Goal: Transaction & Acquisition: Subscribe to service/newsletter

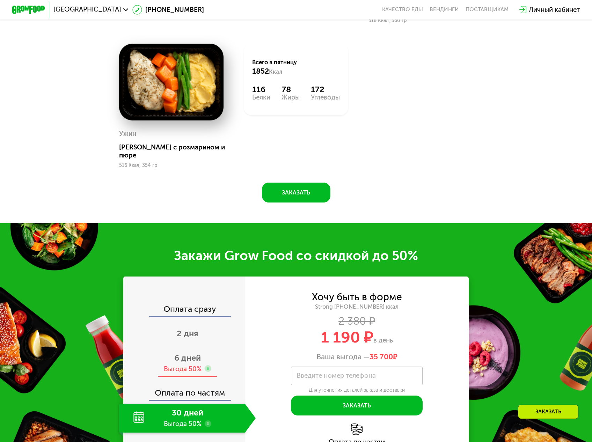
scroll to position [838, 0]
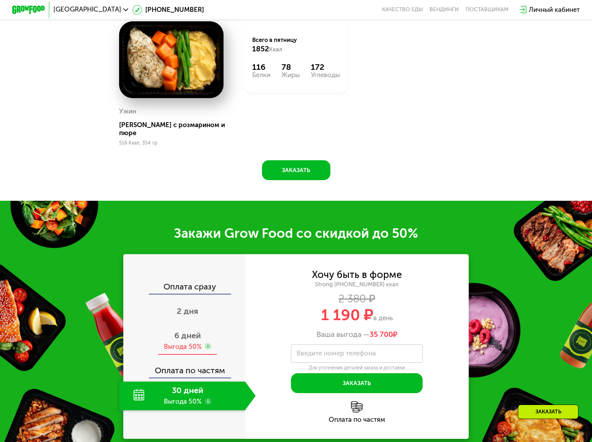
click at [201, 331] on span "6 дней" at bounding box center [187, 336] width 27 height 10
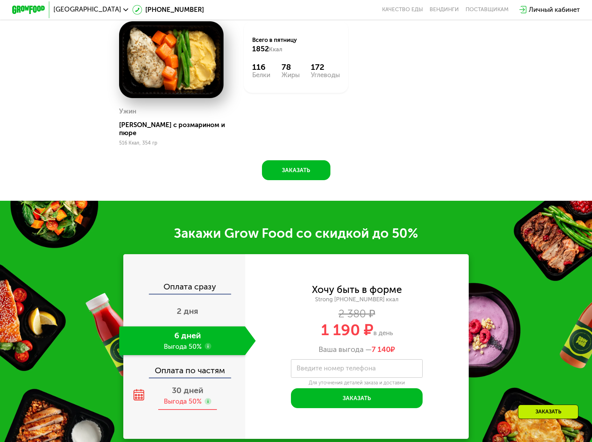
click at [198, 386] on span "30 дней" at bounding box center [187, 391] width 31 height 10
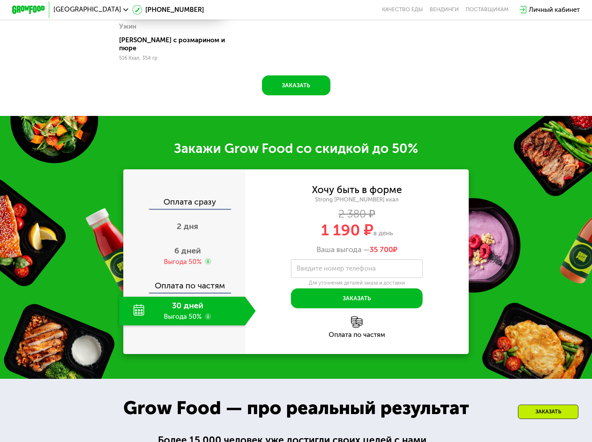
scroll to position [889, 0]
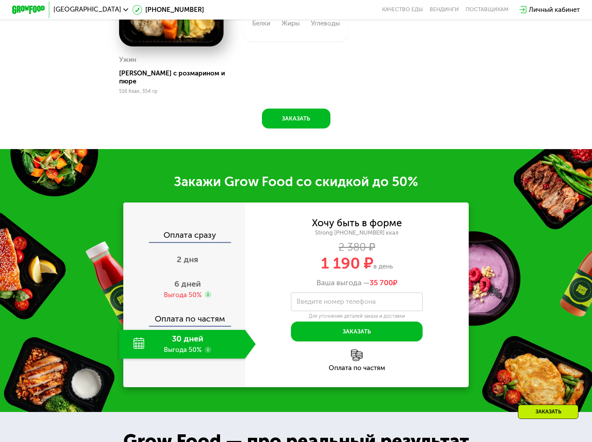
click at [211, 346] on use at bounding box center [208, 349] width 7 height 7
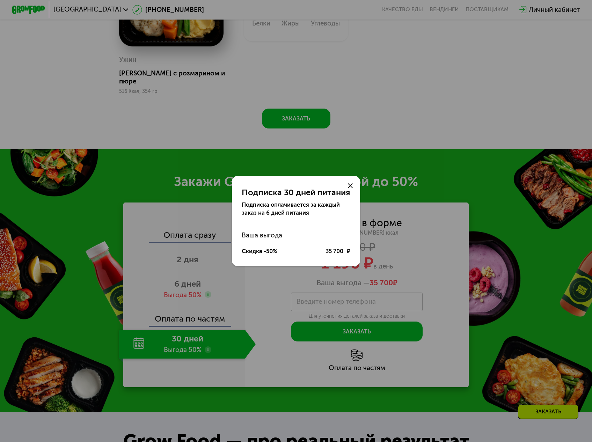
click at [380, 255] on div "Подписка 30 дней питания Подписка оплачивается за каждый заказ на 6 дней питани…" at bounding box center [296, 221] width 592 height 442
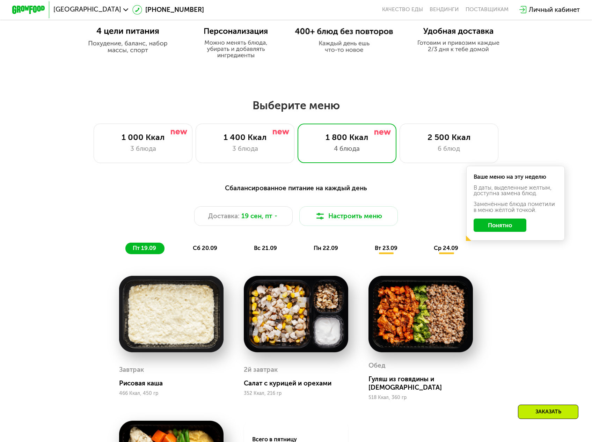
scroll to position [435, 0]
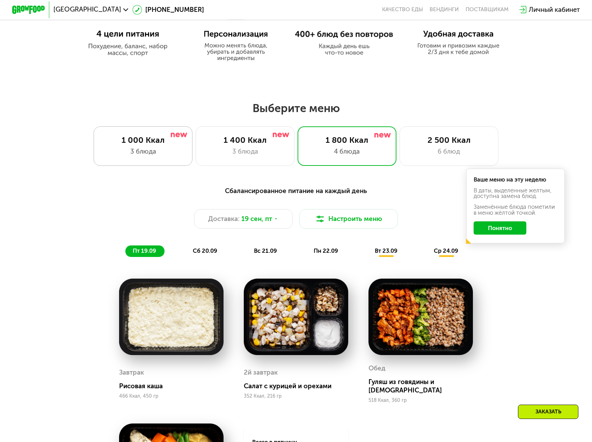
click at [175, 135] on div "1 000 Ккал" at bounding box center [142, 140] width 81 height 10
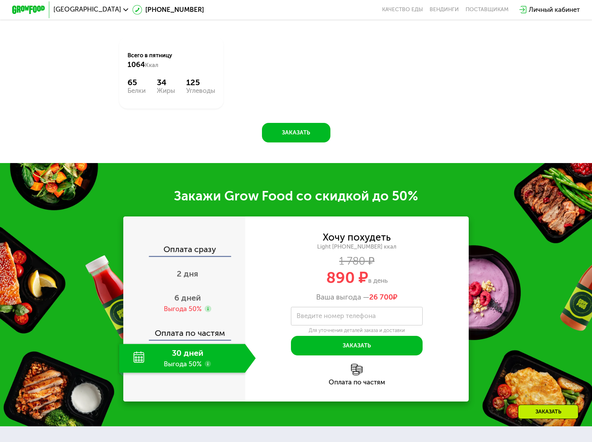
scroll to position [820, 0]
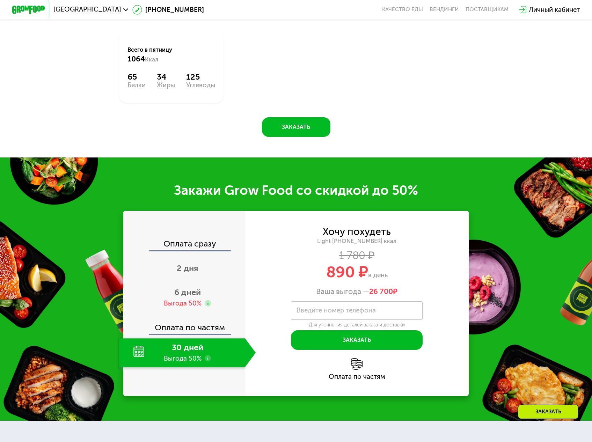
click at [217, 338] on div "30 дней Выгода 50%" at bounding box center [182, 352] width 126 height 29
click at [211, 355] on use at bounding box center [208, 358] width 7 height 7
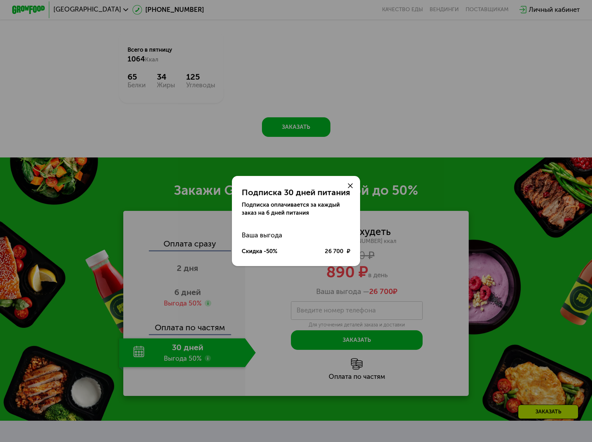
click at [212, 266] on div "Подписка 30 дней питания Подписка оплачивается за каждый заказ на 6 дней питани…" at bounding box center [296, 221] width 592 height 442
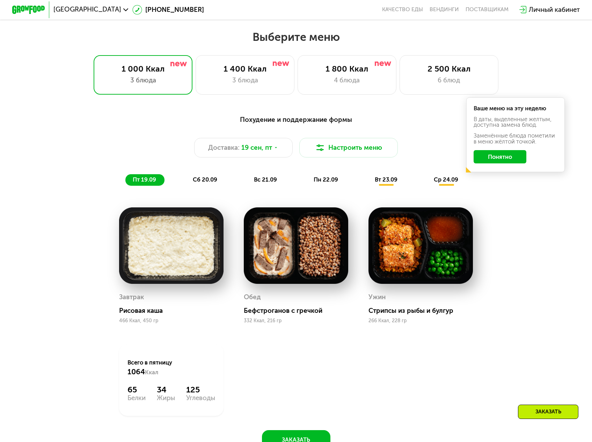
scroll to position [505, 0]
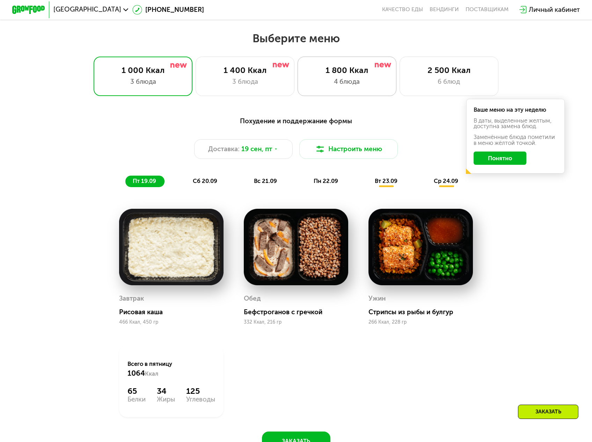
click at [324, 65] on div "1 800 Ккал" at bounding box center [346, 70] width 81 height 10
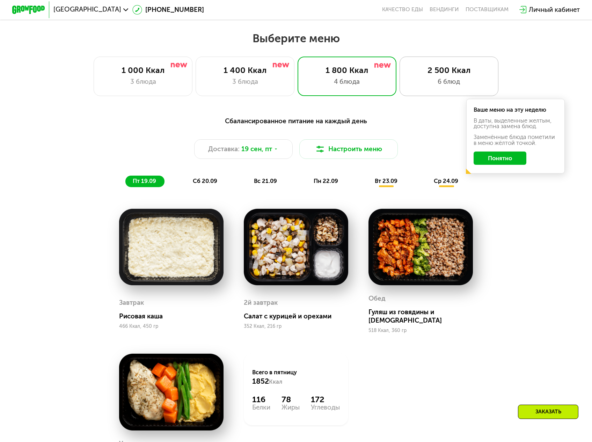
click at [431, 71] on div "2 500 Ккал 6 блюд" at bounding box center [448, 76] width 99 height 39
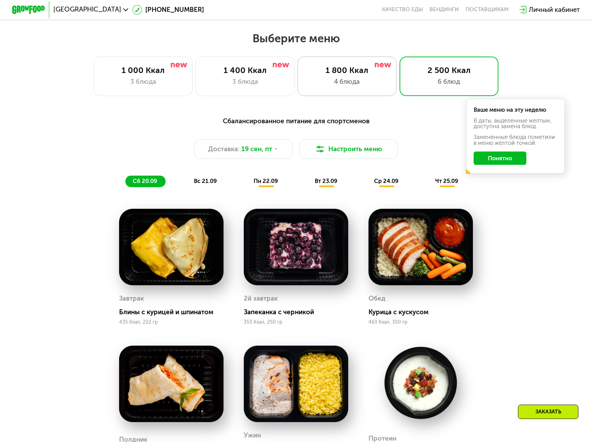
click at [359, 77] on div "4 блюда" at bounding box center [346, 82] width 81 height 10
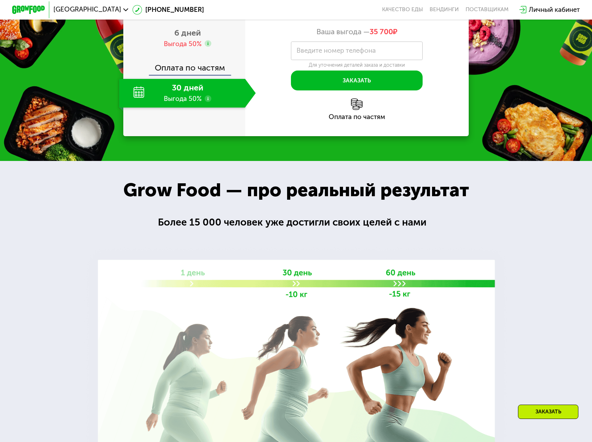
scroll to position [1169, 0]
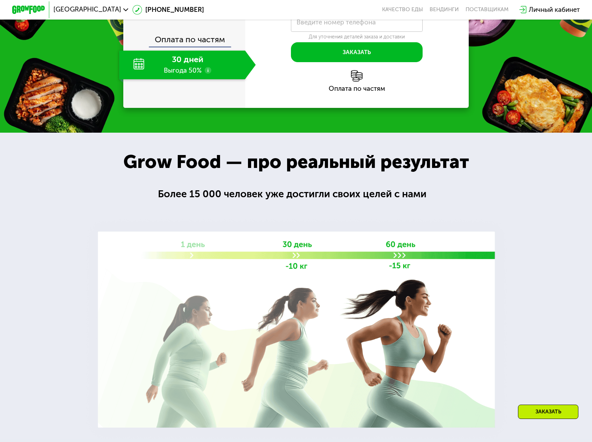
click at [548, 244] on div at bounding box center [296, 286] width 592 height 306
drag, startPoint x: 548, startPoint y: 244, endPoint x: 546, endPoint y: 216, distance: 28.4
click at [546, 216] on div at bounding box center [296, 286] width 592 height 306
drag, startPoint x: 546, startPoint y: 216, endPoint x: 544, endPoint y: 195, distance: 21.1
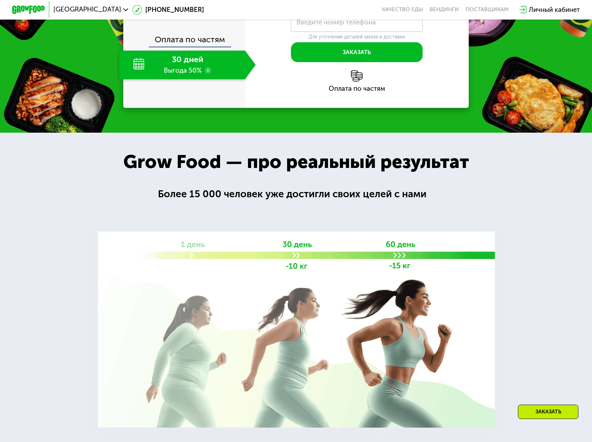
click at [544, 195] on div at bounding box center [296, 286] width 592 height 306
drag, startPoint x: 544, startPoint y: 195, endPoint x: 543, endPoint y: 178, distance: 17.1
click at [543, 178] on div at bounding box center [296, 286] width 592 height 306
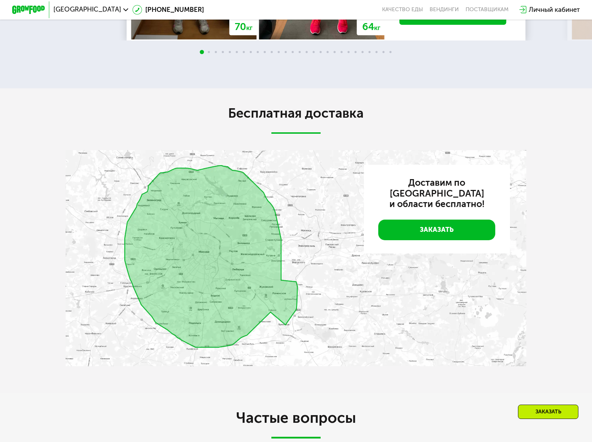
scroll to position [1832, 0]
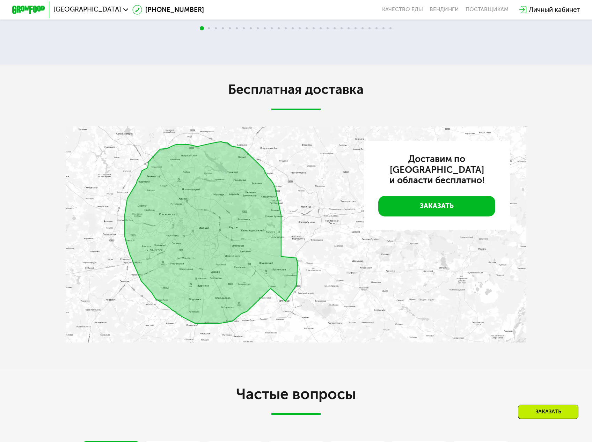
drag, startPoint x: 511, startPoint y: 313, endPoint x: 467, endPoint y: 300, distance: 45.8
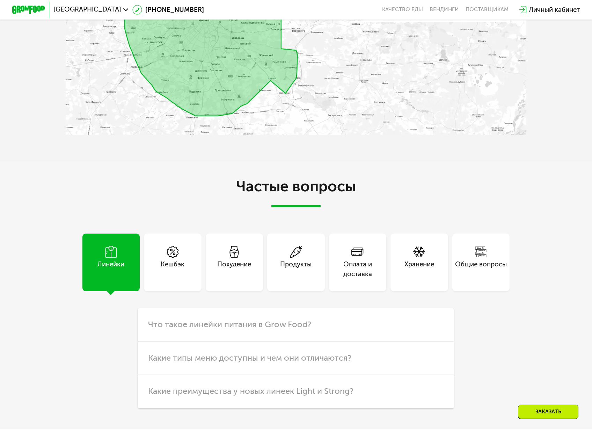
scroll to position [2042, 0]
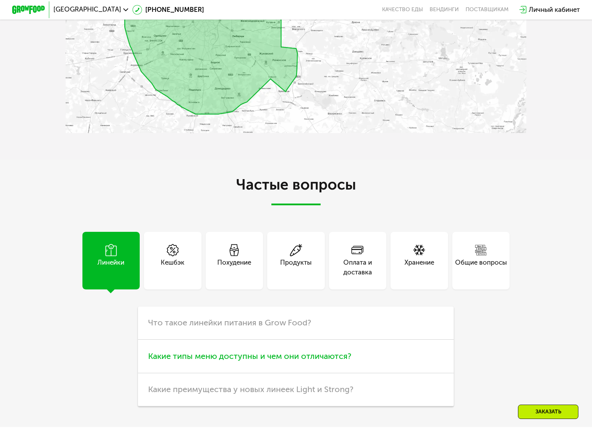
click at [285, 351] on span "Какие типы меню доступны и чем они отличаются?" at bounding box center [249, 356] width 203 height 10
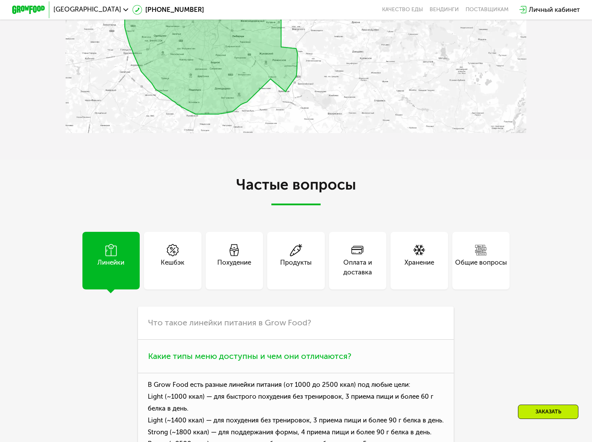
click at [285, 351] on span "Какие типы меню доступны и чем они отличаются?" at bounding box center [249, 356] width 203 height 10
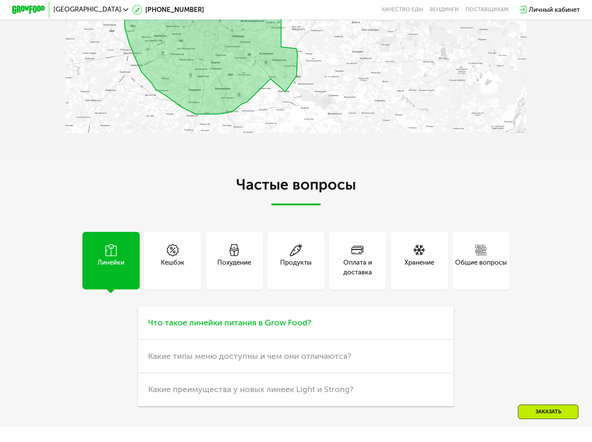
click at [275, 318] on span "Что такое линейки питания в Grow Food?" at bounding box center [229, 323] width 163 height 10
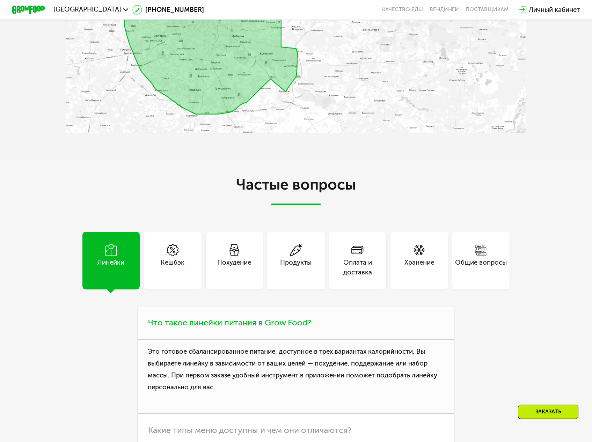
click at [275, 318] on span "Что такое линейки питания в Grow Food?" at bounding box center [229, 323] width 163 height 10
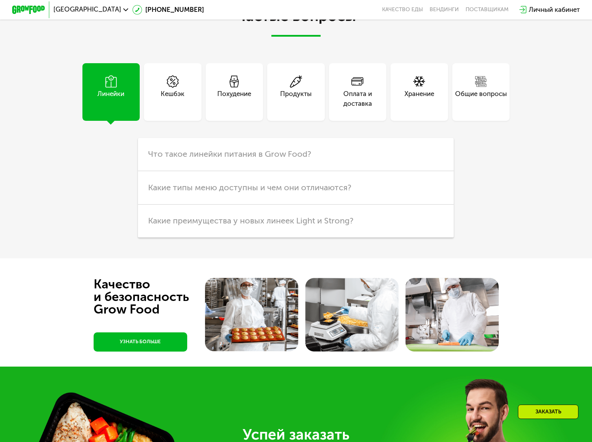
scroll to position [2216, 0]
